Goal: Task Accomplishment & Management: Use online tool/utility

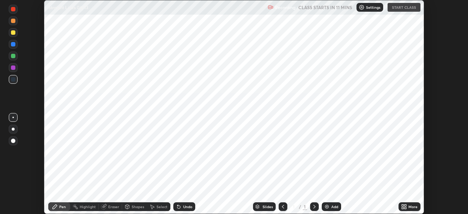
scroll to position [214, 467]
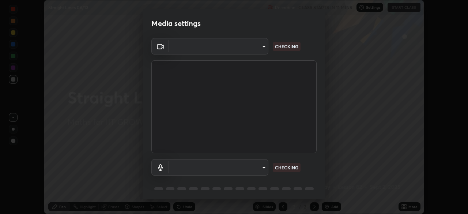
click at [253, 169] on body "Erase all Straight Lines 06/13 Recording CLASS STARTS IN 11 MINS Settings START…" at bounding box center [234, 107] width 468 height 214
type input "4d63cd10dcc1379e9927399513255d12d620b7bbb39ca773e0f9116a90128a71"
type input "69b458bb6365b4cb8143660b0d50b39c56070ce8c7bb282217003b2a9c4a58b8"
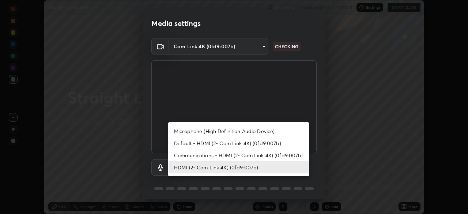
click at [241, 168] on li "HDMI (2- Cam Link 4K) (0fd9:007b)" at bounding box center [238, 167] width 141 height 12
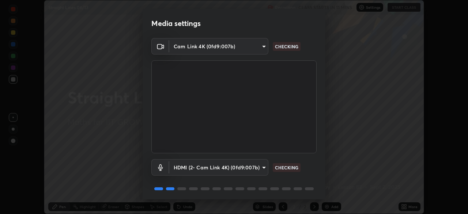
scroll to position [26, 0]
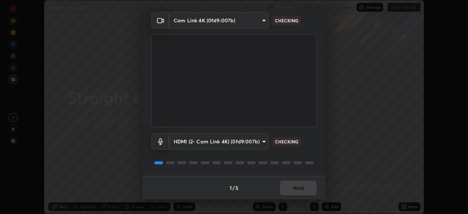
click at [288, 187] on div "1 / 5 Next" at bounding box center [233, 187] width 183 height 23
click at [295, 188] on div "1 / 5 Next" at bounding box center [233, 187] width 183 height 23
click at [298, 186] on div "1 / 5 Next" at bounding box center [233, 187] width 183 height 23
click at [301, 186] on div "1 / 5 Next" at bounding box center [233, 187] width 183 height 23
click at [302, 187] on div "1 / 5 Next" at bounding box center [233, 187] width 183 height 23
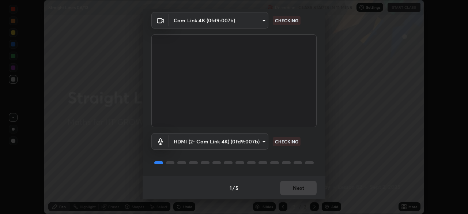
click at [301, 187] on div "1 / 5 Next" at bounding box center [233, 187] width 183 height 23
click at [305, 187] on div "1 / 5 Next" at bounding box center [233, 187] width 183 height 23
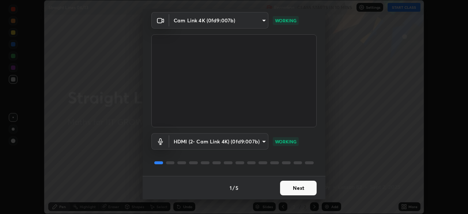
click at [309, 184] on button "Next" at bounding box center [298, 187] width 37 height 15
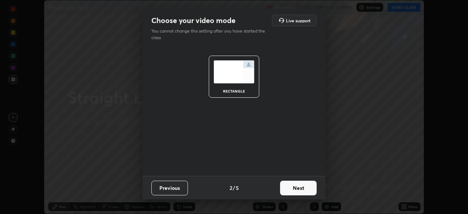
click at [309, 188] on button "Next" at bounding box center [298, 187] width 37 height 15
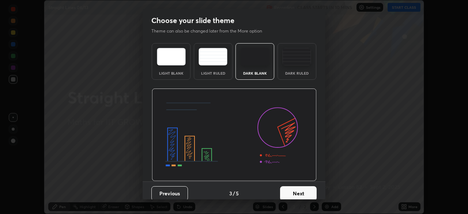
click at [310, 187] on button "Next" at bounding box center [298, 193] width 37 height 15
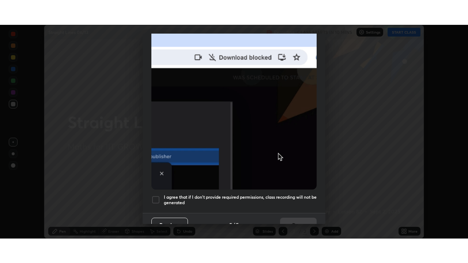
scroll to position [175, 0]
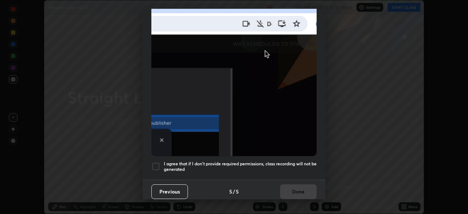
click at [153, 164] on div at bounding box center [155, 166] width 9 height 9
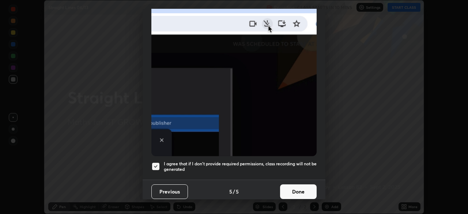
click at [289, 187] on button "Done" at bounding box center [298, 191] width 37 height 15
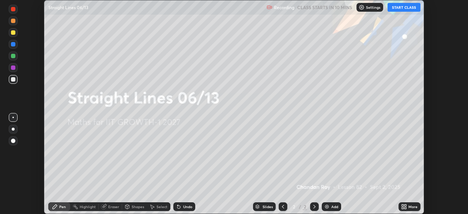
click at [402, 205] on icon at bounding box center [402, 205] width 2 height 2
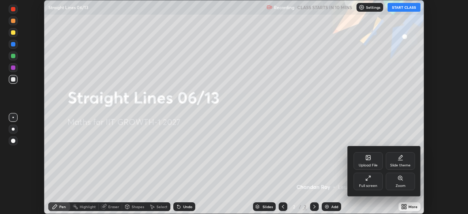
click at [369, 189] on div "Full screen" at bounding box center [367, 181] width 29 height 18
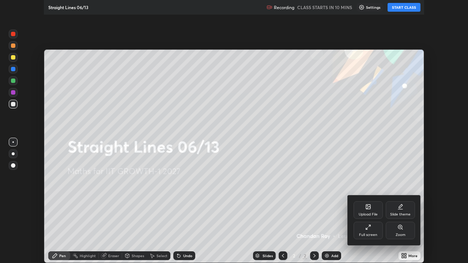
scroll to position [263, 468]
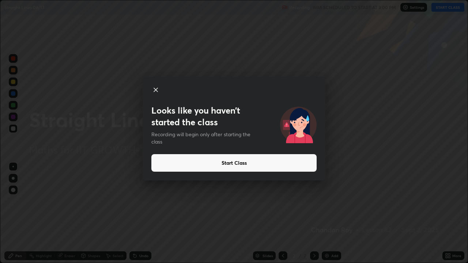
click at [231, 163] on button "Start Class" at bounding box center [233, 163] width 165 height 18
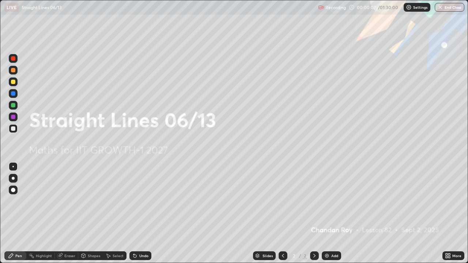
click at [452, 213] on div "More" at bounding box center [456, 256] width 9 height 4
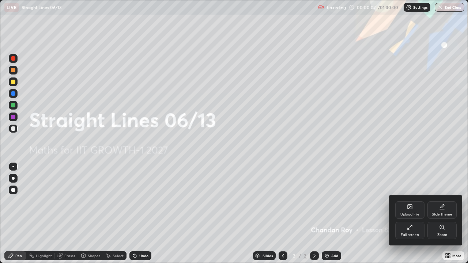
click at [411, 211] on div "Upload File" at bounding box center [409, 210] width 29 height 18
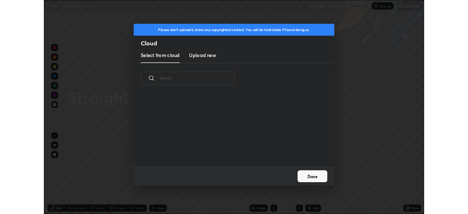
scroll to position [90, 234]
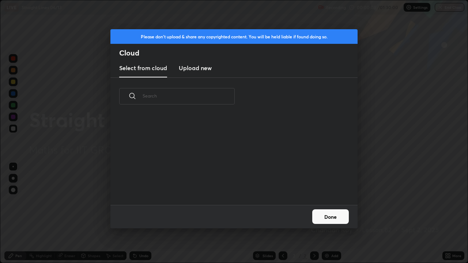
click at [203, 68] on h3 "Upload new" at bounding box center [195, 68] width 33 height 9
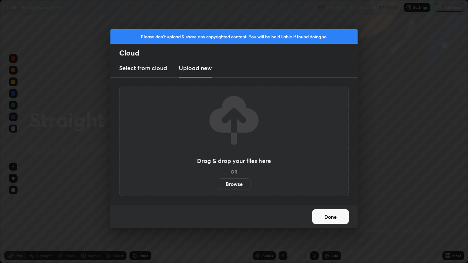
click at [236, 183] on label "Browse" at bounding box center [234, 184] width 33 height 12
click at [218, 183] on input "Browse" at bounding box center [218, 184] width 0 height 12
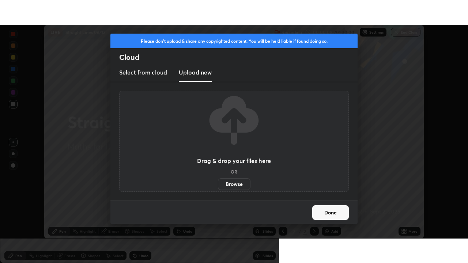
scroll to position [36312, 36059]
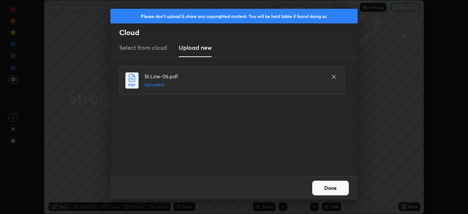
click at [330, 188] on button "Done" at bounding box center [330, 187] width 37 height 15
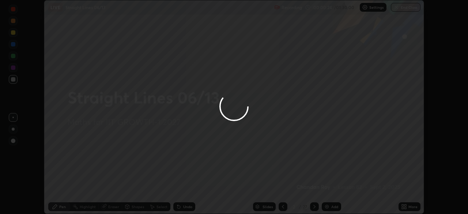
click at [405, 207] on icon at bounding box center [405, 208] width 2 height 2
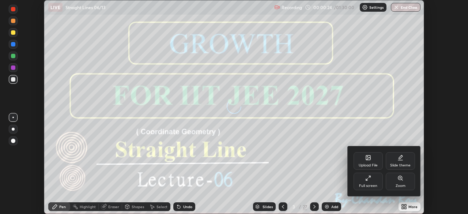
click at [369, 180] on icon at bounding box center [368, 178] width 6 height 6
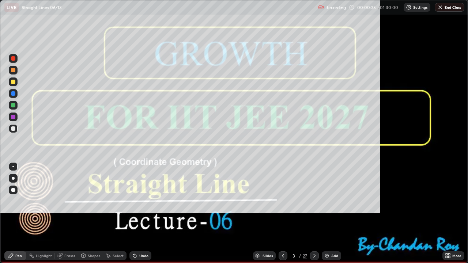
scroll to position [263, 468]
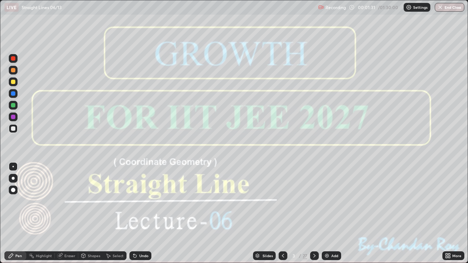
click at [317, 213] on div at bounding box center [314, 255] width 9 height 9
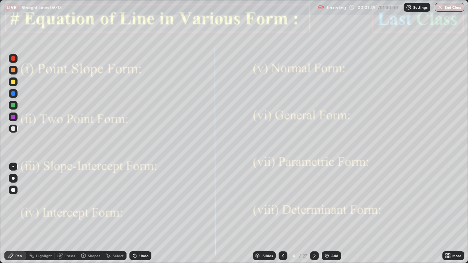
click at [313, 213] on icon at bounding box center [314, 256] width 6 height 6
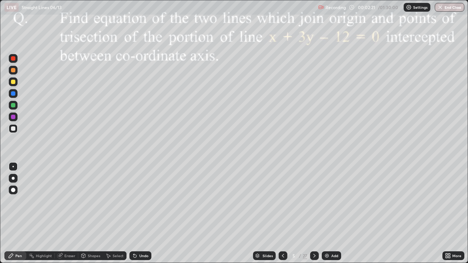
click at [92, 213] on div "Shapes" at bounding box center [94, 256] width 12 height 4
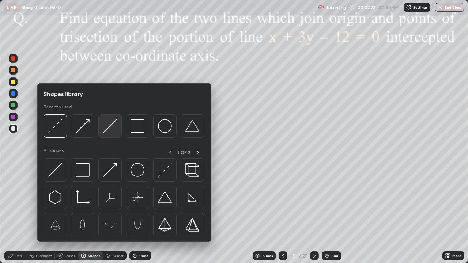
click at [107, 130] on img at bounding box center [110, 126] width 14 height 14
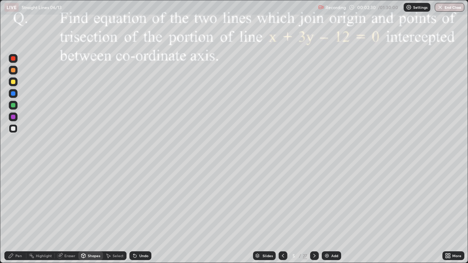
click at [19, 213] on div "Pen" at bounding box center [18, 256] width 7 height 4
click at [12, 81] on div at bounding box center [13, 82] width 4 height 4
click at [91, 213] on div "Shapes" at bounding box center [94, 256] width 12 height 4
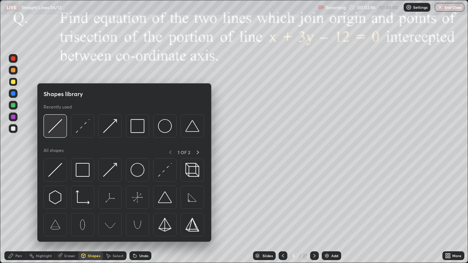
click at [62, 122] on div at bounding box center [54, 125] width 23 height 23
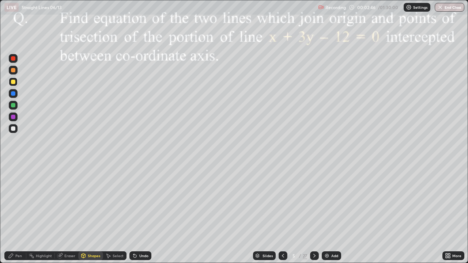
click at [17, 118] on div at bounding box center [13, 117] width 9 height 9
click at [19, 213] on div "Pen" at bounding box center [15, 255] width 22 height 9
click at [12, 104] on div at bounding box center [13, 105] width 4 height 4
click at [88, 213] on div "Shapes" at bounding box center [94, 256] width 12 height 4
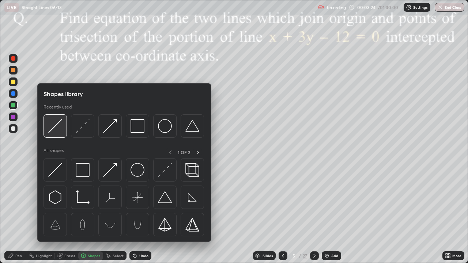
click at [58, 123] on img at bounding box center [55, 126] width 14 height 14
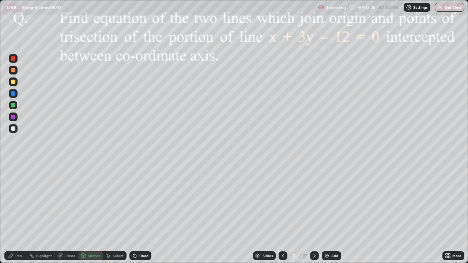
click at [14, 85] on div at bounding box center [13, 81] width 9 height 9
click at [16, 213] on div "Pen" at bounding box center [18, 256] width 7 height 4
click at [12, 62] on div at bounding box center [13, 58] width 9 height 9
click at [143, 213] on div "Undo" at bounding box center [143, 256] width 9 height 4
click at [142, 213] on div "Undo" at bounding box center [140, 255] width 22 height 9
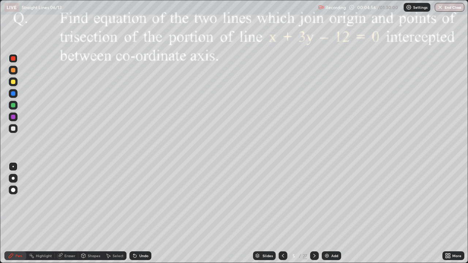
click at [314, 213] on icon at bounding box center [314, 256] width 6 height 6
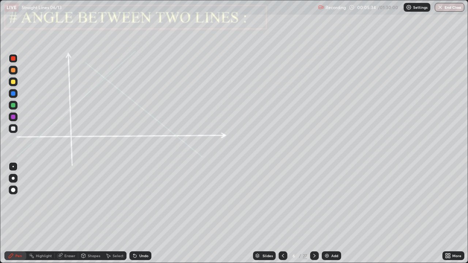
click at [17, 213] on div "Pen" at bounding box center [15, 255] width 22 height 9
click at [12, 116] on div at bounding box center [13, 117] width 4 height 4
click at [14, 94] on div at bounding box center [13, 93] width 4 height 4
click at [141, 213] on div "Undo" at bounding box center [143, 256] width 9 height 4
click at [13, 116] on div at bounding box center [13, 117] width 4 height 4
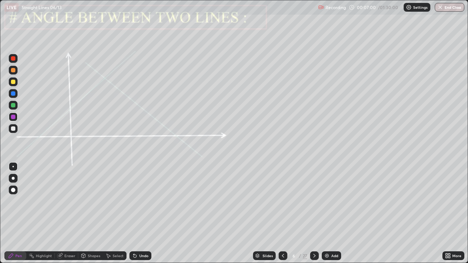
click at [142, 213] on div "Undo" at bounding box center [143, 256] width 9 height 4
click at [16, 105] on div at bounding box center [13, 105] width 9 height 9
click at [139, 213] on div "Undo" at bounding box center [140, 255] width 22 height 9
click at [14, 117] on div at bounding box center [13, 117] width 4 height 4
click at [95, 213] on div "Shapes" at bounding box center [94, 256] width 12 height 4
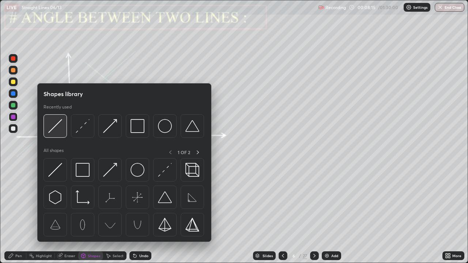
click at [60, 126] on img at bounding box center [55, 126] width 14 height 14
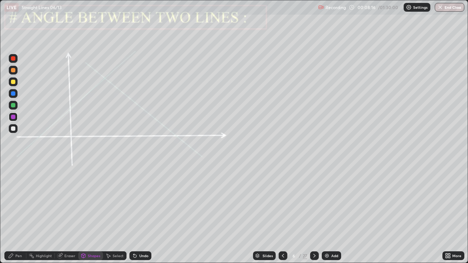
click at [16, 94] on div at bounding box center [13, 93] width 9 height 9
click at [91, 213] on div "Shapes" at bounding box center [94, 256] width 12 height 4
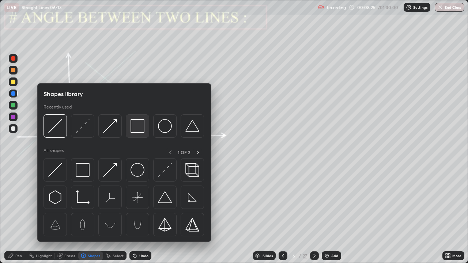
click at [133, 130] on img at bounding box center [137, 126] width 14 height 14
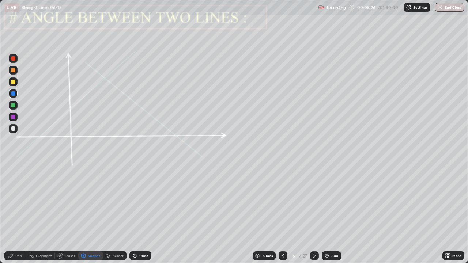
click at [12, 83] on div at bounding box center [13, 82] width 4 height 4
click at [316, 213] on icon at bounding box center [314, 256] width 6 height 6
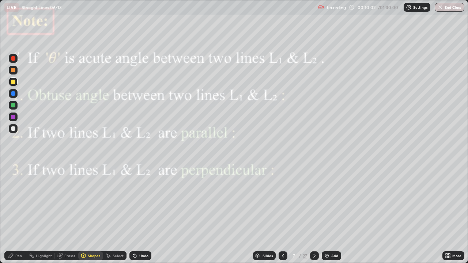
click at [14, 117] on div at bounding box center [13, 117] width 4 height 4
click at [146, 213] on div "Undo" at bounding box center [143, 256] width 9 height 4
click at [14, 213] on div "Pen" at bounding box center [15, 255] width 22 height 9
click at [283, 213] on icon at bounding box center [283, 256] width 6 height 6
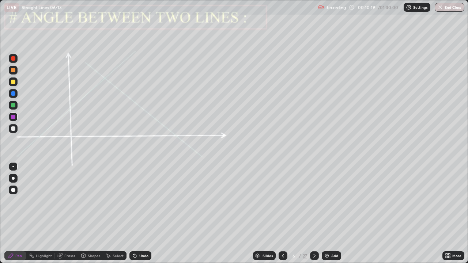
click at [14, 106] on div at bounding box center [13, 105] width 4 height 4
click at [313, 213] on icon at bounding box center [314, 256] width 6 height 6
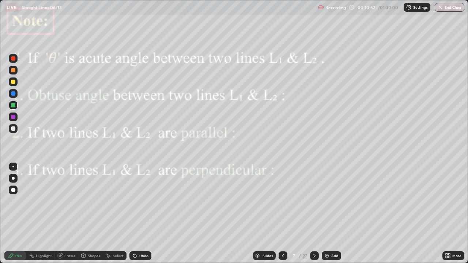
click at [67, 213] on div "Eraser" at bounding box center [69, 256] width 11 height 4
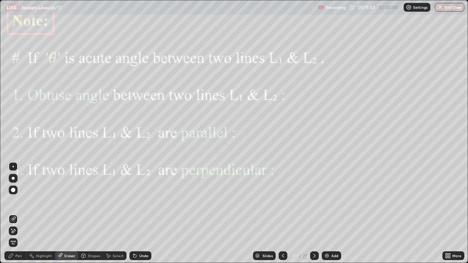
click at [139, 213] on div "Undo" at bounding box center [143, 256] width 9 height 4
click at [313, 213] on icon at bounding box center [314, 256] width 6 height 6
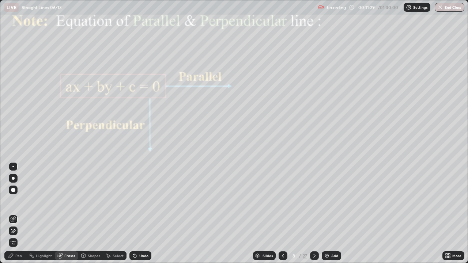
click at [92, 213] on div "Shapes" at bounding box center [94, 256] width 12 height 4
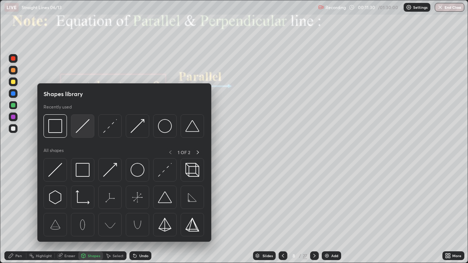
click at [79, 131] on img at bounding box center [83, 126] width 14 height 14
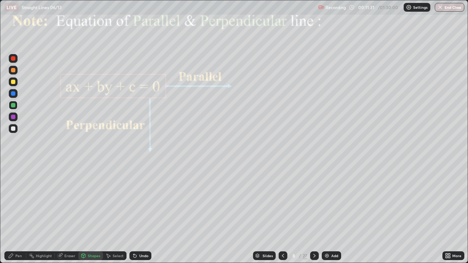
click at [91, 213] on div "Shapes" at bounding box center [94, 256] width 12 height 4
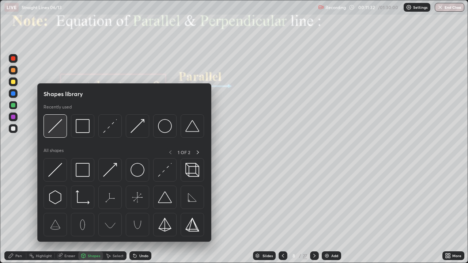
click at [59, 128] on img at bounding box center [55, 126] width 14 height 14
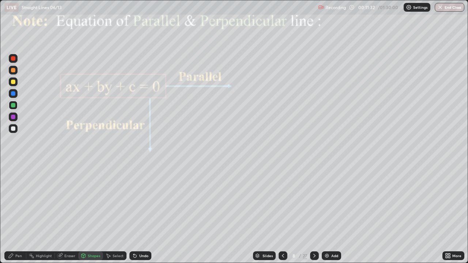
click at [16, 117] on div at bounding box center [13, 117] width 9 height 9
click at [92, 213] on div "Shapes" at bounding box center [94, 256] width 12 height 4
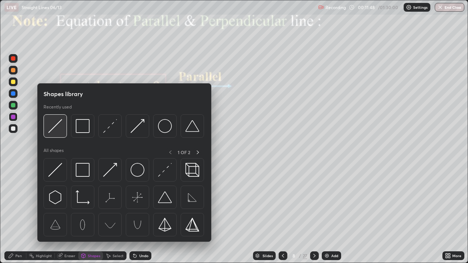
click at [52, 125] on img at bounding box center [55, 126] width 14 height 14
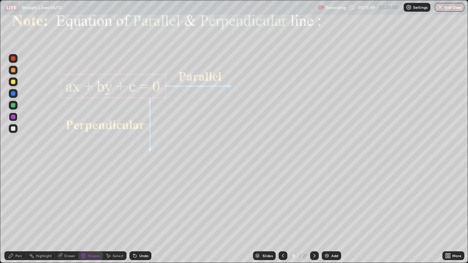
click at [14, 94] on div at bounding box center [13, 93] width 4 height 4
click at [66, 213] on div "Eraser" at bounding box center [69, 256] width 11 height 4
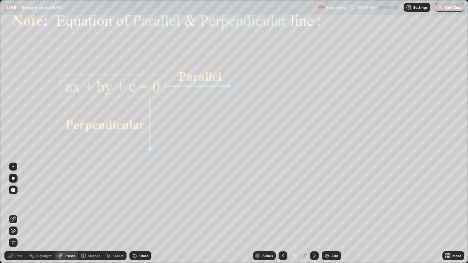
click at [14, 213] on icon at bounding box center [13, 231] width 6 height 6
click at [20, 213] on div "Pen" at bounding box center [18, 256] width 7 height 4
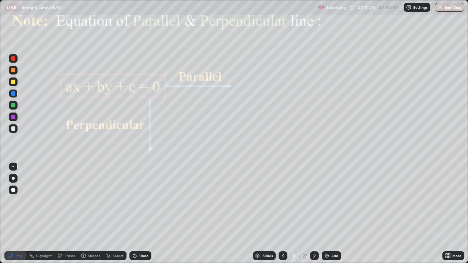
click at [14, 94] on div at bounding box center [13, 93] width 4 height 4
click at [140, 213] on div "Undo" at bounding box center [143, 256] width 9 height 4
click at [14, 117] on div at bounding box center [13, 117] width 4 height 4
click at [16, 93] on div at bounding box center [13, 93] width 9 height 9
click at [142, 213] on div "Undo" at bounding box center [140, 255] width 22 height 9
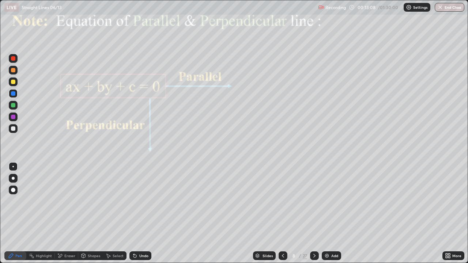
click at [144, 213] on div "Undo" at bounding box center [143, 256] width 9 height 4
click at [147, 213] on div "Undo" at bounding box center [143, 256] width 9 height 4
click at [70, 213] on div "Eraser" at bounding box center [69, 256] width 11 height 4
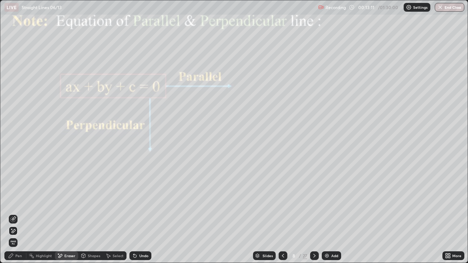
click at [21, 213] on div "Pen" at bounding box center [18, 256] width 7 height 4
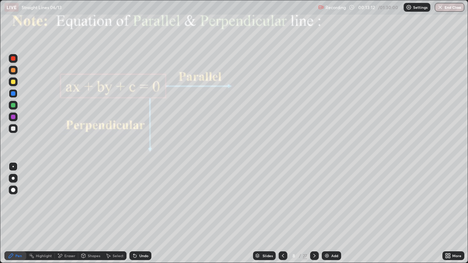
click at [12, 118] on div at bounding box center [13, 117] width 4 height 4
click at [141, 213] on div "Undo" at bounding box center [143, 256] width 9 height 4
click at [14, 94] on div at bounding box center [13, 93] width 4 height 4
click at [92, 213] on div "Shapes" at bounding box center [94, 256] width 12 height 4
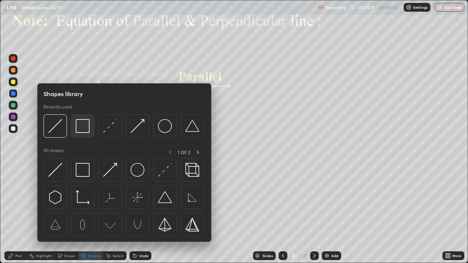
click at [85, 128] on img at bounding box center [83, 126] width 14 height 14
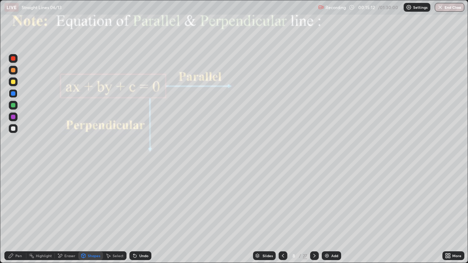
click at [12, 119] on div at bounding box center [13, 117] width 4 height 4
click at [313, 213] on div at bounding box center [314, 255] width 9 height 9
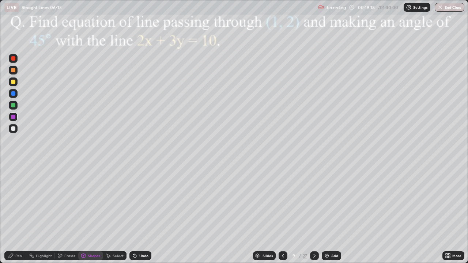
click at [13, 117] on div at bounding box center [13, 117] width 4 height 4
click at [140, 213] on div "Undo" at bounding box center [140, 255] width 22 height 9
click at [16, 213] on div "Pen" at bounding box center [18, 256] width 7 height 4
click at [70, 213] on div "Eraser" at bounding box center [69, 256] width 11 height 4
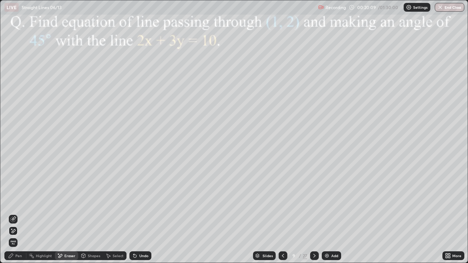
click at [18, 213] on div "Pen" at bounding box center [15, 255] width 22 height 9
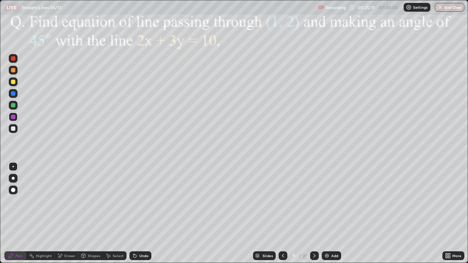
click at [14, 83] on div at bounding box center [13, 82] width 4 height 4
click at [142, 213] on div "Undo" at bounding box center [140, 255] width 22 height 9
click at [88, 213] on div "Shapes" at bounding box center [94, 256] width 12 height 4
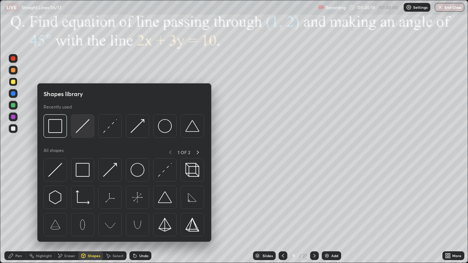
click at [81, 129] on img at bounding box center [83, 126] width 14 height 14
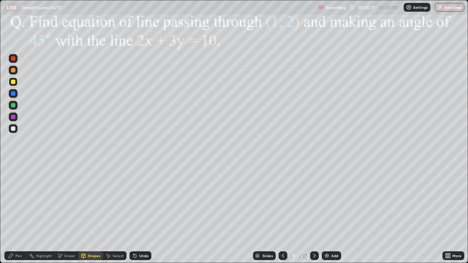
click at [13, 103] on div at bounding box center [13, 105] width 4 height 4
click at [12, 116] on div at bounding box center [13, 117] width 4 height 4
click at [15, 105] on div at bounding box center [13, 105] width 4 height 4
click at [137, 213] on div "Undo" at bounding box center [140, 255] width 22 height 9
click at [14, 213] on div "Pen" at bounding box center [15, 255] width 22 height 9
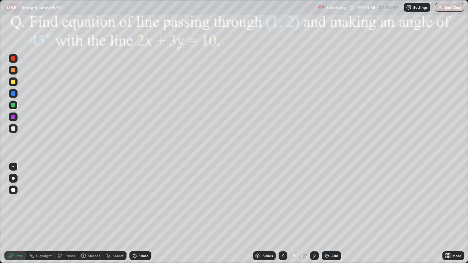
click at [87, 213] on div "Shapes" at bounding box center [90, 255] width 25 height 9
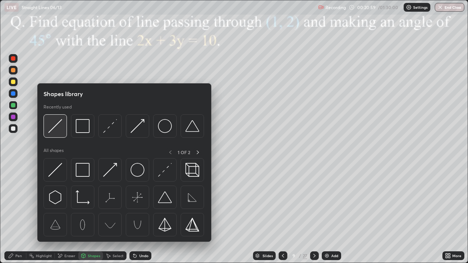
click at [54, 125] on img at bounding box center [55, 126] width 14 height 14
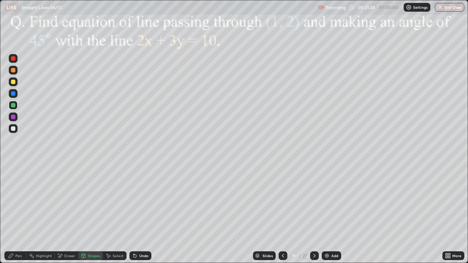
click at [138, 213] on div "Undo" at bounding box center [140, 255] width 22 height 9
click at [13, 126] on div at bounding box center [13, 128] width 4 height 4
click at [16, 213] on div "Pen" at bounding box center [15, 255] width 22 height 9
click at [14, 129] on div at bounding box center [13, 128] width 4 height 4
click at [11, 105] on div at bounding box center [13, 105] width 9 height 9
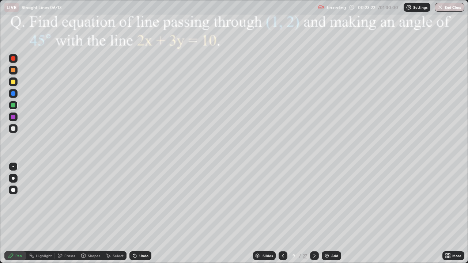
click at [141, 213] on div "Undo" at bounding box center [143, 256] width 9 height 4
click at [14, 117] on div at bounding box center [13, 117] width 4 height 4
click at [14, 107] on div at bounding box center [13, 105] width 4 height 4
click at [144, 213] on div "Undo" at bounding box center [140, 255] width 22 height 9
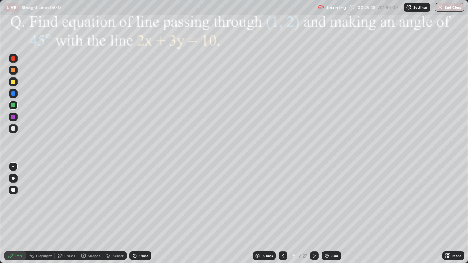
click at [313, 213] on icon at bounding box center [314, 256] width 6 height 6
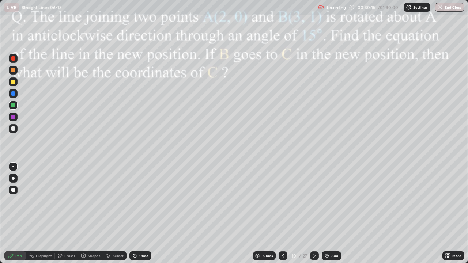
click at [95, 213] on div "Shapes" at bounding box center [94, 256] width 12 height 4
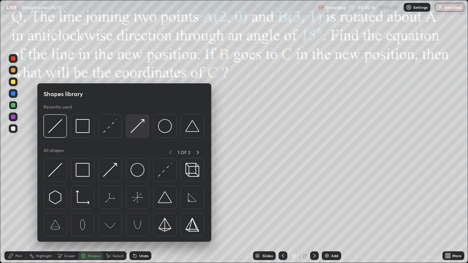
click at [131, 130] on img at bounding box center [137, 126] width 14 height 14
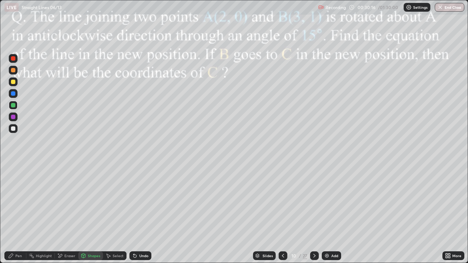
click at [14, 129] on div at bounding box center [13, 128] width 4 height 4
click at [17, 213] on div "Pen" at bounding box center [15, 255] width 22 height 9
click at [12, 119] on div at bounding box center [13, 117] width 9 height 9
click at [86, 213] on div "Shapes" at bounding box center [90, 255] width 25 height 9
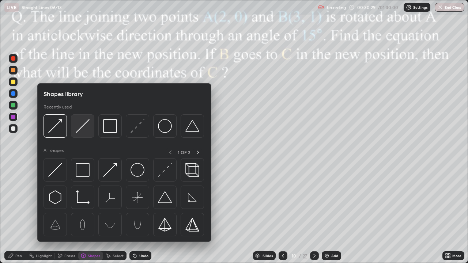
click at [81, 130] on img at bounding box center [83, 126] width 14 height 14
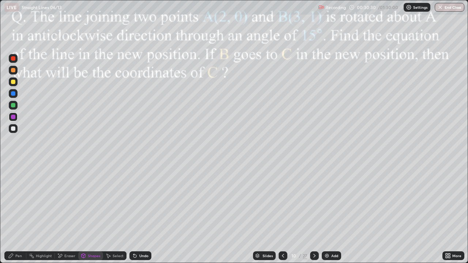
click at [90, 213] on div "Shapes" at bounding box center [94, 256] width 12 height 4
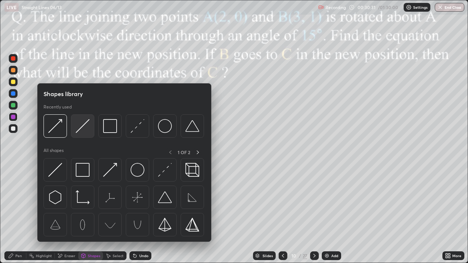
click at [75, 126] on div at bounding box center [82, 125] width 23 height 23
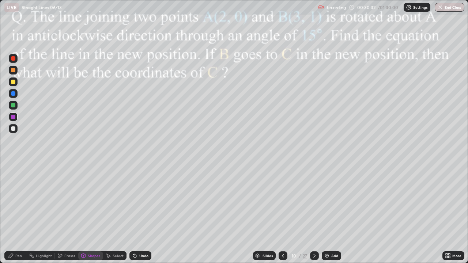
click at [88, 213] on div "Shapes" at bounding box center [94, 256] width 12 height 4
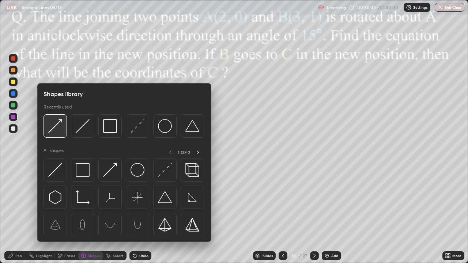
click at [56, 129] on img at bounding box center [55, 126] width 14 height 14
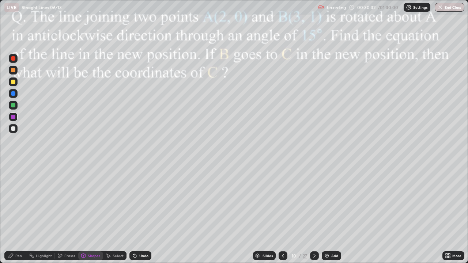
click at [14, 132] on div at bounding box center [13, 128] width 9 height 9
click at [14, 106] on div at bounding box center [13, 105] width 4 height 4
click at [144, 213] on div "Undo" at bounding box center [143, 256] width 9 height 4
click at [12, 213] on icon at bounding box center [11, 256] width 6 height 6
click at [90, 213] on div "Shapes" at bounding box center [94, 256] width 12 height 4
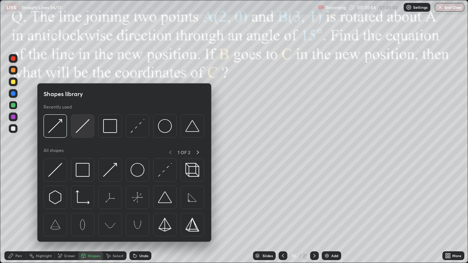
click at [83, 128] on img at bounding box center [83, 126] width 14 height 14
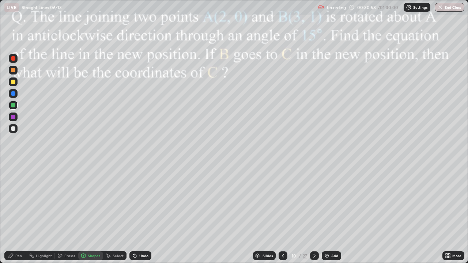
click at [89, 213] on div "Shapes" at bounding box center [94, 256] width 12 height 4
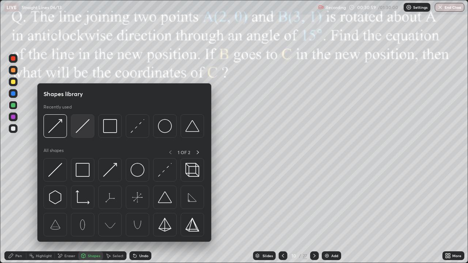
click at [82, 128] on img at bounding box center [83, 126] width 14 height 14
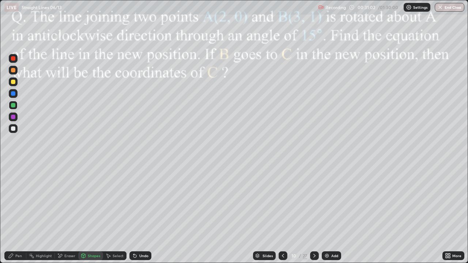
click at [140, 213] on div "Undo" at bounding box center [140, 255] width 22 height 9
click at [93, 213] on div "Shapes" at bounding box center [94, 256] width 12 height 4
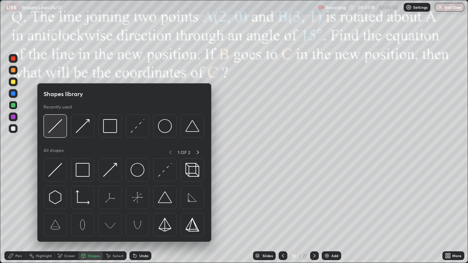
click at [60, 125] on img at bounding box center [55, 126] width 14 height 14
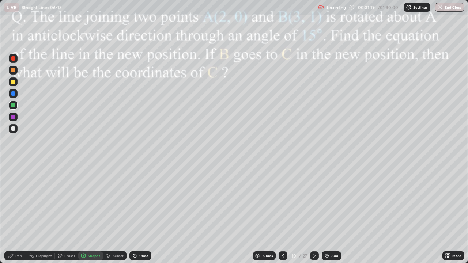
click at [17, 117] on div at bounding box center [13, 117] width 9 height 9
click at [16, 213] on div "Pen" at bounding box center [15, 255] width 22 height 9
click at [12, 97] on div at bounding box center [13, 93] width 9 height 9
click at [88, 213] on div "Shapes" at bounding box center [94, 256] width 12 height 4
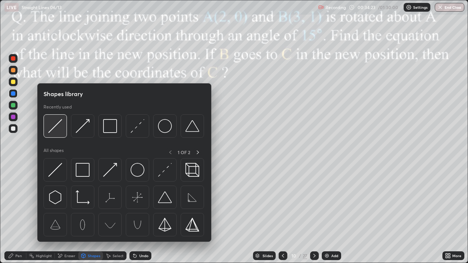
click at [55, 128] on img at bounding box center [55, 126] width 14 height 14
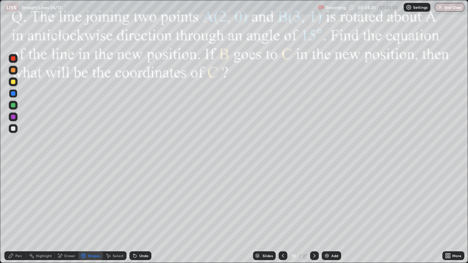
click at [12, 117] on div at bounding box center [13, 117] width 4 height 4
click at [88, 213] on div "Shapes" at bounding box center [94, 256] width 12 height 4
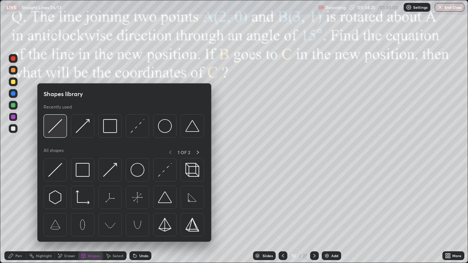
click at [51, 127] on img at bounding box center [55, 126] width 14 height 14
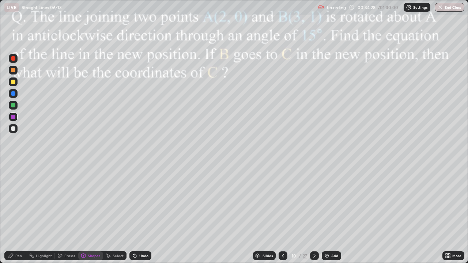
click at [92, 213] on div "Shapes" at bounding box center [90, 255] width 25 height 9
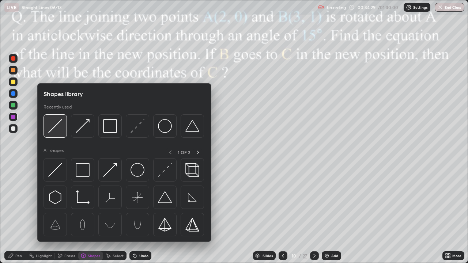
click at [54, 126] on img at bounding box center [55, 126] width 14 height 14
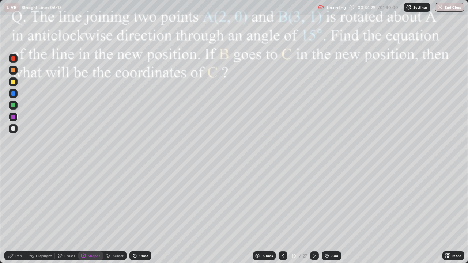
click at [16, 84] on div at bounding box center [13, 81] width 9 height 9
click at [15, 94] on div at bounding box center [13, 93] width 4 height 4
click at [142, 213] on div "Undo" at bounding box center [143, 256] width 9 height 4
click at [139, 213] on div "Undo" at bounding box center [143, 256] width 9 height 4
click at [15, 213] on div "Pen" at bounding box center [15, 255] width 22 height 9
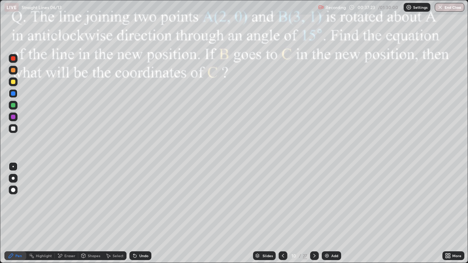
click at [317, 213] on div at bounding box center [314, 255] width 9 height 9
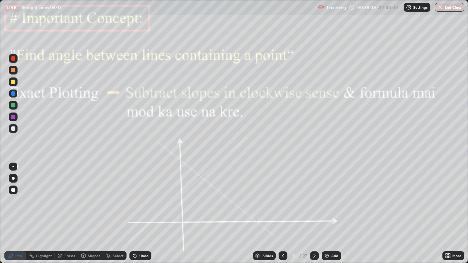
click at [15, 117] on div at bounding box center [13, 117] width 4 height 4
click at [38, 213] on div "Highlight" at bounding box center [44, 256] width 16 height 4
click at [16, 213] on div "Pen" at bounding box center [15, 255] width 22 height 9
click at [144, 213] on div "Undo" at bounding box center [143, 256] width 9 height 4
click at [144, 213] on div "Undo" at bounding box center [140, 255] width 22 height 9
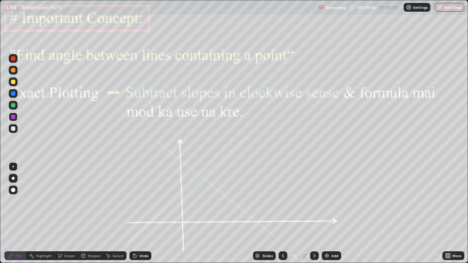
click at [12, 132] on div at bounding box center [13, 128] width 9 height 9
click at [144, 213] on div "Undo" at bounding box center [143, 256] width 9 height 4
click at [12, 83] on div at bounding box center [13, 82] width 4 height 4
click at [63, 213] on div "Eraser" at bounding box center [66, 255] width 23 height 9
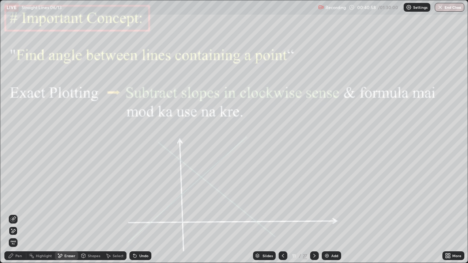
click at [12, 213] on icon at bounding box center [11, 255] width 4 height 4
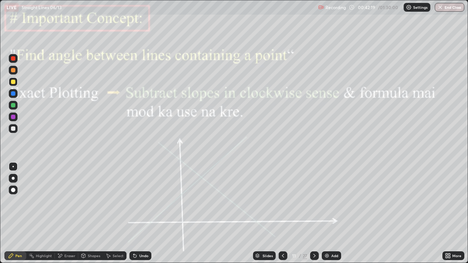
click at [313, 213] on icon at bounding box center [314, 256] width 6 height 6
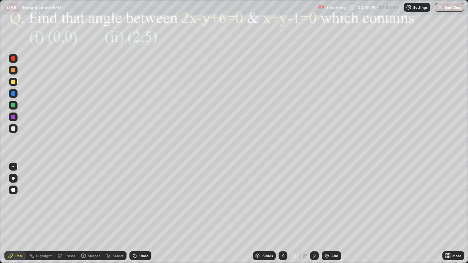
click at [92, 213] on div "Shapes" at bounding box center [94, 256] width 12 height 4
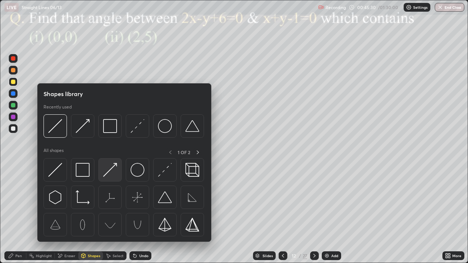
click at [114, 169] on img at bounding box center [110, 170] width 14 height 14
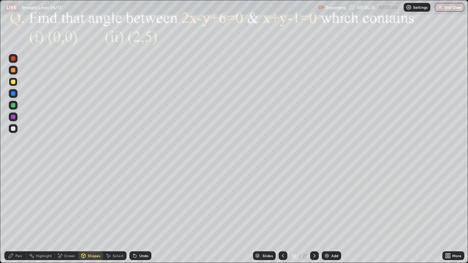
click at [14, 114] on div at bounding box center [13, 117] width 9 height 9
click at [143, 213] on div "Undo" at bounding box center [143, 256] width 9 height 4
click at [142, 213] on div "Undo" at bounding box center [143, 256] width 9 height 4
click at [14, 213] on div "Pen" at bounding box center [15, 255] width 22 height 9
click at [12, 106] on div at bounding box center [13, 105] width 4 height 4
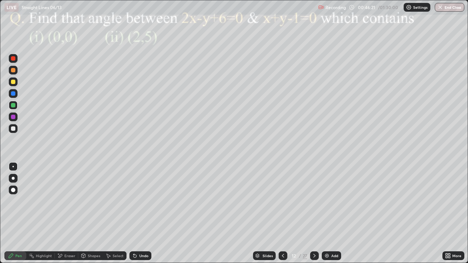
click at [89, 213] on div "Shapes" at bounding box center [94, 256] width 12 height 4
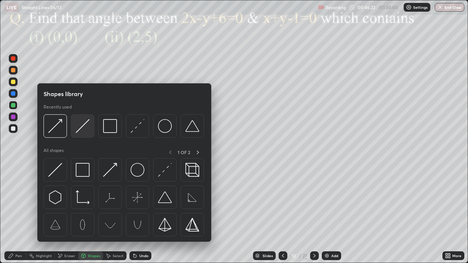
click at [87, 126] on img at bounding box center [83, 126] width 14 height 14
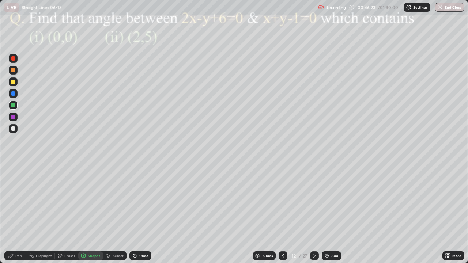
click at [11, 117] on div at bounding box center [13, 117] width 4 height 4
click at [144, 213] on div "Undo" at bounding box center [140, 255] width 22 height 9
click at [148, 213] on div "Undo" at bounding box center [140, 255] width 22 height 9
click at [15, 213] on div "Pen" at bounding box center [15, 255] width 22 height 9
click at [14, 94] on div at bounding box center [13, 93] width 4 height 4
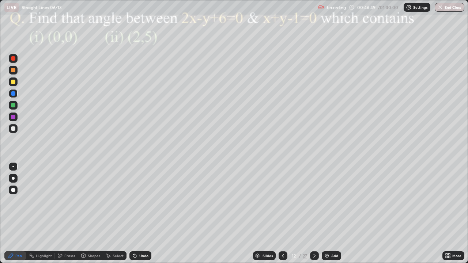
click at [89, 213] on div "Shapes" at bounding box center [94, 256] width 12 height 4
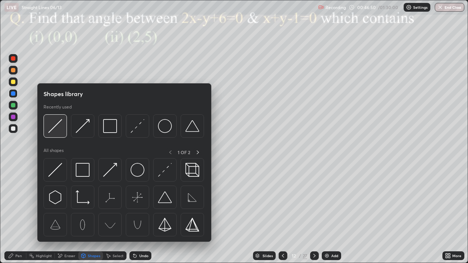
click at [61, 128] on img at bounding box center [55, 126] width 14 height 14
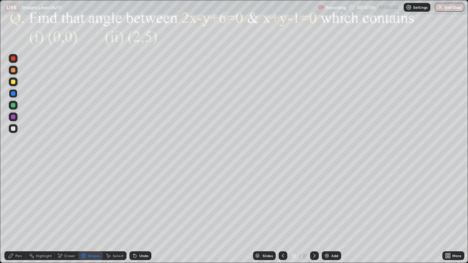
click at [143, 213] on div "Undo" at bounding box center [140, 255] width 22 height 9
click at [19, 213] on div "Pen" at bounding box center [18, 256] width 7 height 4
click at [14, 83] on div at bounding box center [13, 82] width 4 height 4
click at [15, 128] on div at bounding box center [13, 128] width 4 height 4
click at [150, 213] on div "Undo" at bounding box center [140, 255] width 22 height 9
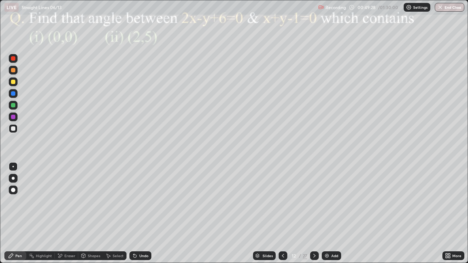
click at [14, 82] on div at bounding box center [13, 82] width 4 height 4
click at [10, 61] on div at bounding box center [13, 58] width 9 height 9
click at [313, 213] on icon at bounding box center [314, 256] width 6 height 6
click at [92, 213] on div "Shapes" at bounding box center [94, 256] width 12 height 4
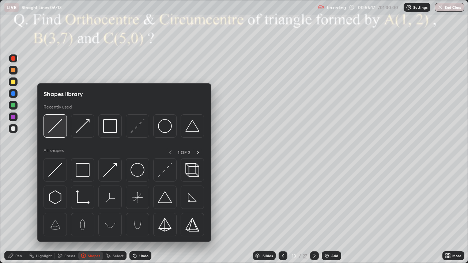
click at [57, 128] on img at bounding box center [55, 126] width 14 height 14
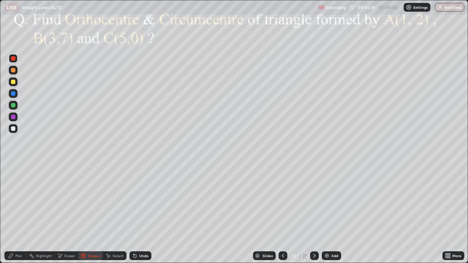
click at [92, 213] on div "Shapes" at bounding box center [94, 256] width 12 height 4
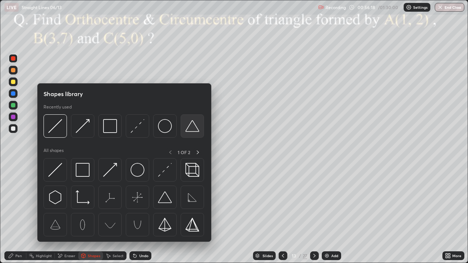
click at [186, 129] on img at bounding box center [192, 126] width 14 height 14
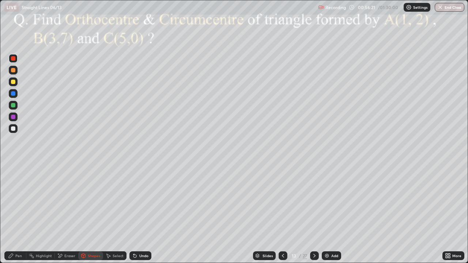
click at [110, 213] on icon at bounding box center [108, 256] width 6 height 6
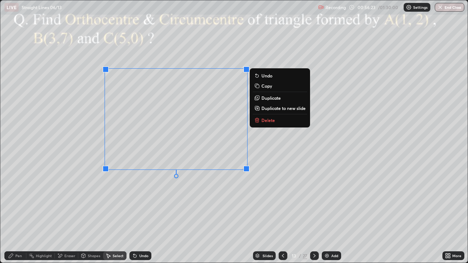
click at [138, 195] on div "0 ° Undo Copy Duplicate Duplicate to new slide Delete" at bounding box center [233, 131] width 467 height 262
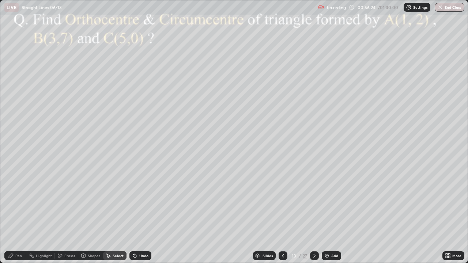
click at [16, 213] on div "Pen" at bounding box center [18, 256] width 7 height 4
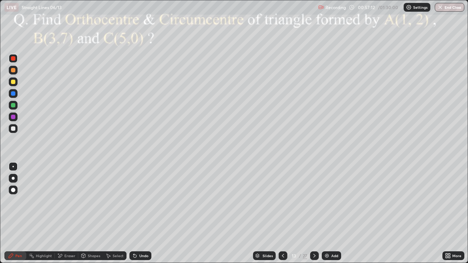
click at [91, 213] on div "Shapes" at bounding box center [94, 256] width 12 height 4
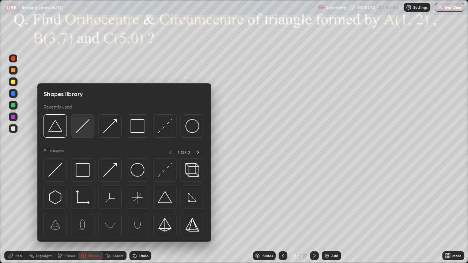
click at [85, 130] on img at bounding box center [83, 126] width 14 height 14
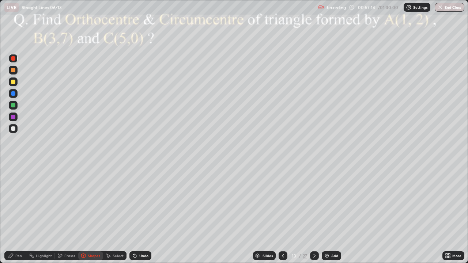
click at [14, 118] on div at bounding box center [13, 117] width 4 height 4
click at [18, 213] on div "Pen" at bounding box center [18, 256] width 7 height 4
click at [15, 95] on div at bounding box center [13, 93] width 4 height 4
click at [146, 213] on div "Undo" at bounding box center [143, 256] width 9 height 4
click at [11, 61] on div at bounding box center [13, 58] width 9 height 9
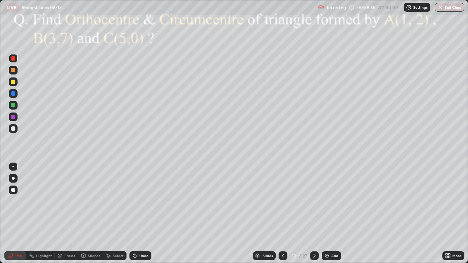
click at [11, 106] on div at bounding box center [13, 105] width 4 height 4
click at [15, 106] on div at bounding box center [13, 105] width 4 height 4
click at [15, 117] on div at bounding box center [13, 117] width 4 height 4
click at [69, 213] on div "Eraser" at bounding box center [69, 256] width 11 height 4
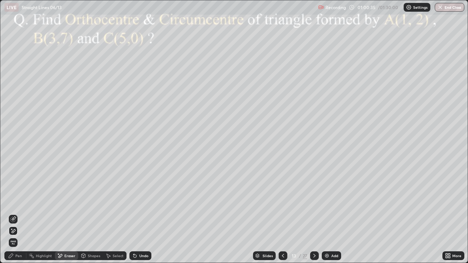
click at [317, 213] on div at bounding box center [314, 255] width 9 height 9
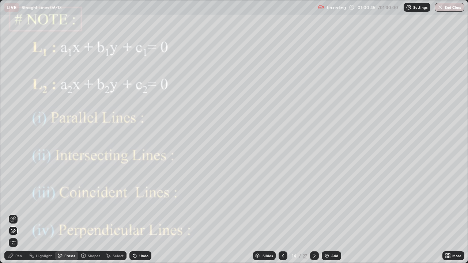
click at [20, 213] on div "Pen" at bounding box center [15, 255] width 22 height 9
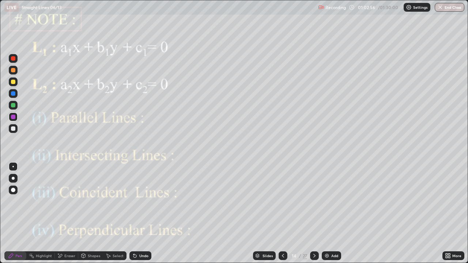
click at [12, 93] on div at bounding box center [13, 93] width 4 height 4
click at [69, 213] on div "Eraser" at bounding box center [69, 256] width 11 height 4
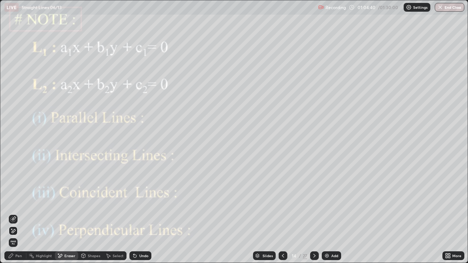
click at [313, 213] on icon at bounding box center [314, 256] width 6 height 6
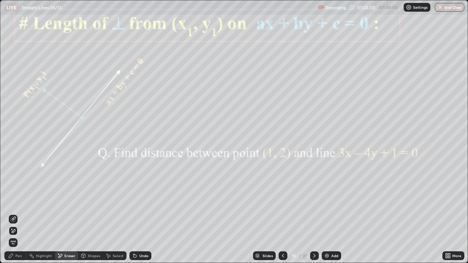
click at [91, 213] on div "Shapes" at bounding box center [94, 256] width 12 height 4
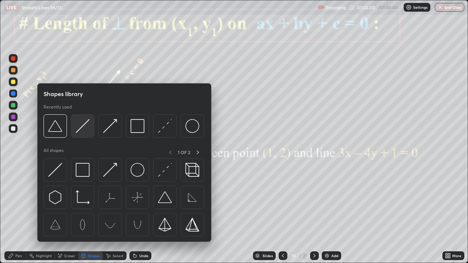
click at [81, 130] on img at bounding box center [83, 126] width 14 height 14
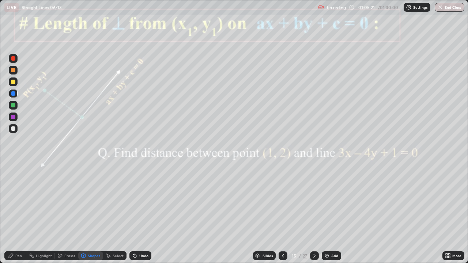
click at [136, 213] on icon at bounding box center [135, 256] width 6 height 6
click at [139, 213] on div "Undo" at bounding box center [143, 256] width 9 height 4
click at [138, 213] on div "Undo" at bounding box center [140, 255] width 22 height 9
click at [136, 213] on icon at bounding box center [135, 256] width 6 height 6
click at [138, 213] on div "Undo" at bounding box center [140, 255] width 22 height 9
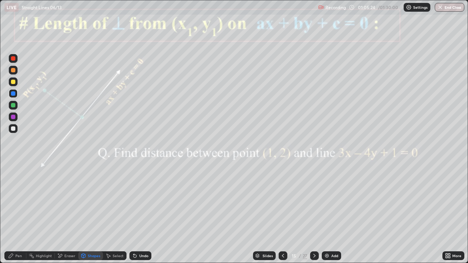
click at [139, 213] on div "Undo" at bounding box center [143, 256] width 9 height 4
click at [16, 213] on div "Pen" at bounding box center [18, 256] width 7 height 4
click at [10, 59] on div at bounding box center [13, 58] width 9 height 9
click at [91, 213] on div "Shapes" at bounding box center [94, 256] width 12 height 4
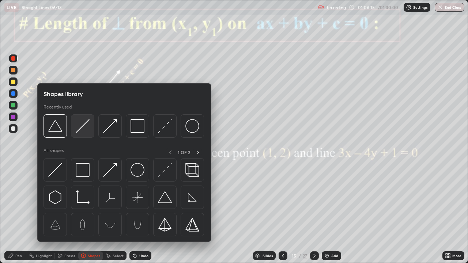
click at [82, 125] on img at bounding box center [83, 126] width 14 height 14
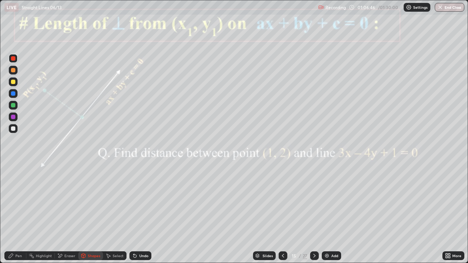
click at [16, 117] on div at bounding box center [13, 117] width 9 height 9
click at [14, 96] on div at bounding box center [13, 93] width 9 height 9
click at [141, 213] on div "Undo" at bounding box center [143, 256] width 9 height 4
click at [9, 213] on icon at bounding box center [11, 256] width 6 height 6
click at [66, 213] on div "Eraser" at bounding box center [69, 256] width 11 height 4
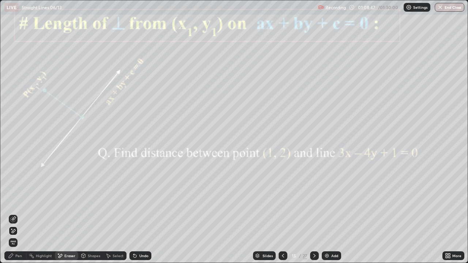
click at [313, 213] on icon at bounding box center [314, 256] width 6 height 6
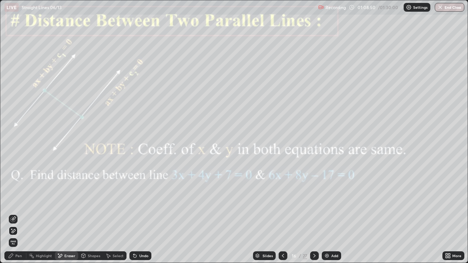
click at [17, 213] on div "Pen" at bounding box center [18, 256] width 7 height 4
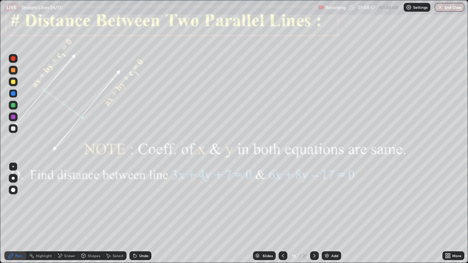
click at [139, 213] on div "Undo" at bounding box center [140, 255] width 22 height 9
click at [139, 213] on div "Undo" at bounding box center [143, 256] width 9 height 4
click at [141, 213] on div "Undo" at bounding box center [140, 255] width 22 height 9
click at [12, 60] on div at bounding box center [13, 58] width 4 height 4
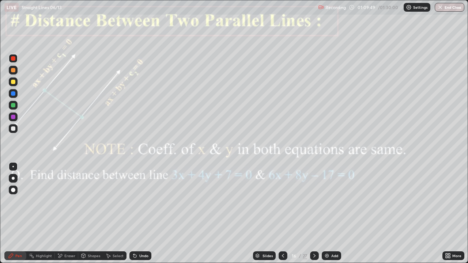
click at [144, 213] on div "Undo" at bounding box center [140, 255] width 22 height 9
click at [94, 213] on div "Shapes" at bounding box center [94, 256] width 12 height 4
click at [13, 94] on div at bounding box center [13, 93] width 4 height 4
click at [142, 213] on div "Undo" at bounding box center [143, 256] width 9 height 4
click at [20, 213] on div "Pen" at bounding box center [15, 255] width 22 height 9
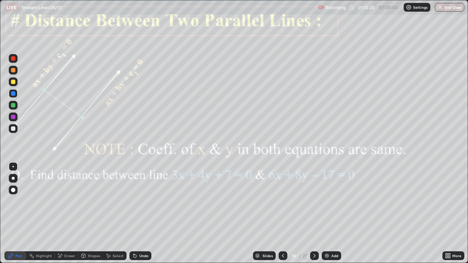
click at [16, 69] on div at bounding box center [13, 70] width 9 height 9
click at [14, 70] on div at bounding box center [13, 70] width 4 height 4
click at [14, 59] on div at bounding box center [13, 58] width 4 height 4
click at [315, 213] on icon at bounding box center [314, 256] width 6 height 6
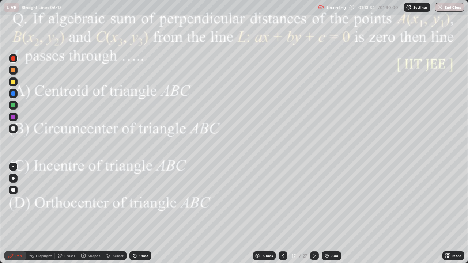
click at [282, 213] on icon at bounding box center [283, 256] width 6 height 6
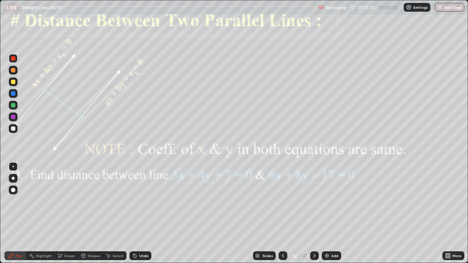
click at [282, 213] on icon at bounding box center [283, 256] width 6 height 6
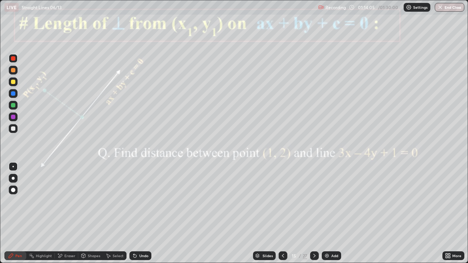
click at [317, 213] on div at bounding box center [314, 255] width 9 height 15
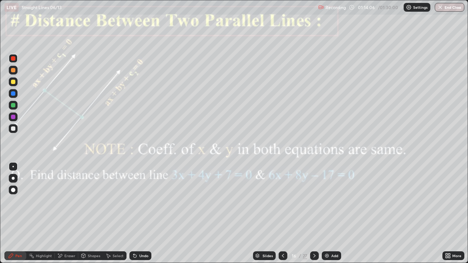
click at [317, 213] on div at bounding box center [314, 255] width 9 height 9
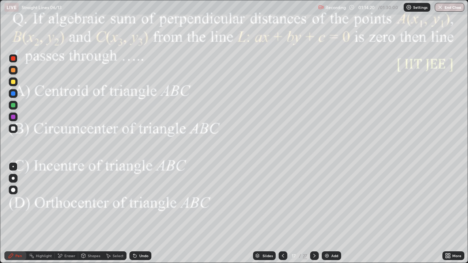
click at [315, 213] on icon at bounding box center [314, 256] width 6 height 6
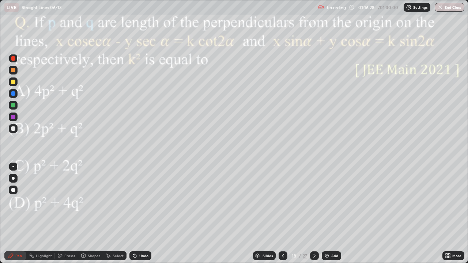
click at [313, 213] on icon at bounding box center [314, 256] width 6 height 6
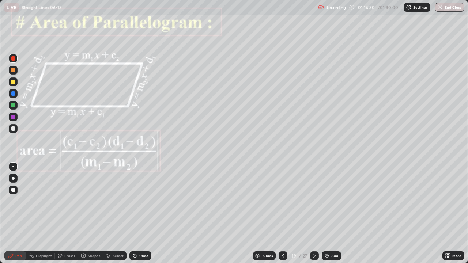
click at [282, 213] on div at bounding box center [282, 255] width 9 height 9
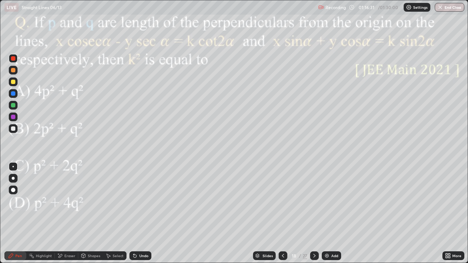
click at [313, 213] on icon at bounding box center [314, 256] width 6 height 6
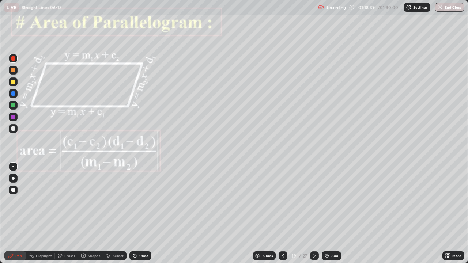
click at [317, 213] on div at bounding box center [314, 255] width 9 height 9
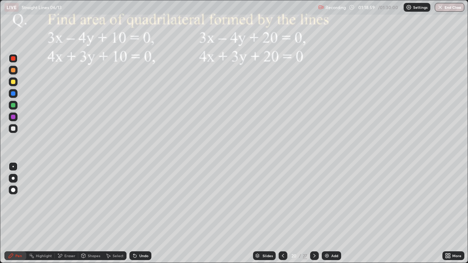
click at [315, 213] on icon at bounding box center [314, 256] width 6 height 6
click at [313, 213] on icon at bounding box center [314, 256] width 6 height 6
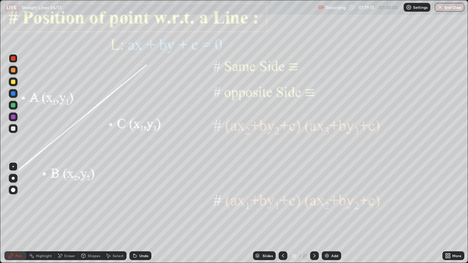
click at [282, 213] on icon at bounding box center [283, 256] width 2 height 4
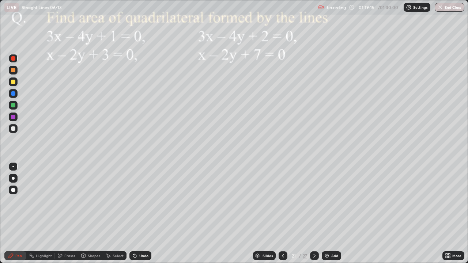
click at [282, 213] on icon at bounding box center [283, 256] width 6 height 6
click at [312, 213] on icon at bounding box center [314, 256] width 6 height 6
click at [316, 213] on div at bounding box center [314, 255] width 9 height 9
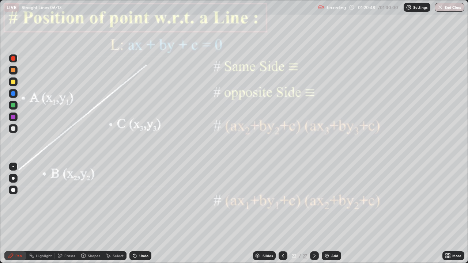
click at [13, 117] on div at bounding box center [13, 117] width 4 height 4
click at [19, 213] on div "Pen" at bounding box center [15, 255] width 22 height 9
click at [14, 118] on div at bounding box center [13, 117] width 4 height 4
click at [316, 213] on icon at bounding box center [314, 256] width 6 height 6
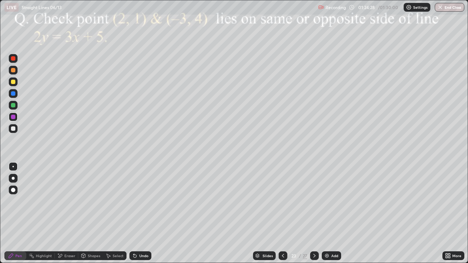
click at [15, 213] on div "Pen" at bounding box center [15, 255] width 22 height 9
click at [15, 70] on div at bounding box center [13, 70] width 4 height 4
click at [22, 213] on div "Pen" at bounding box center [15, 255] width 22 height 9
click at [14, 83] on div at bounding box center [13, 82] width 4 height 4
click at [142, 213] on div "Undo" at bounding box center [140, 255] width 22 height 9
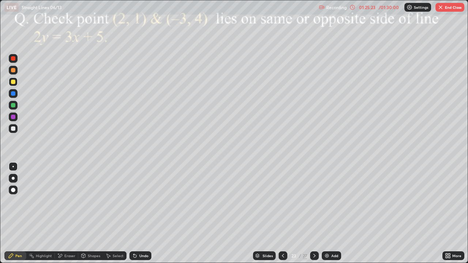
click at [142, 213] on div "Undo" at bounding box center [143, 256] width 9 height 4
click at [317, 213] on div at bounding box center [314, 255] width 9 height 9
click at [316, 213] on div at bounding box center [314, 255] width 9 height 9
click at [313, 213] on icon at bounding box center [314, 256] width 6 height 6
click at [314, 213] on div at bounding box center [314, 255] width 9 height 9
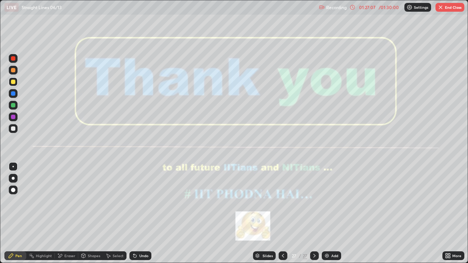
click at [449, 6] on button "End Class" at bounding box center [449, 7] width 29 height 9
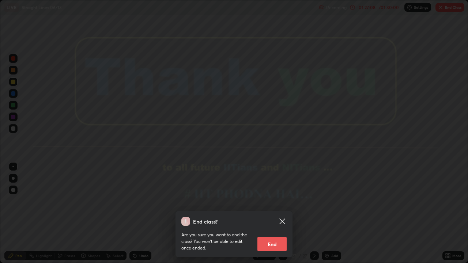
click at [276, 213] on button "End" at bounding box center [271, 244] width 29 height 15
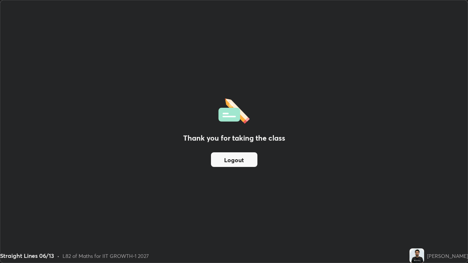
click at [231, 160] on button "Logout" at bounding box center [234, 159] width 46 height 15
